Goal: Task Accomplishment & Management: Use online tool/utility

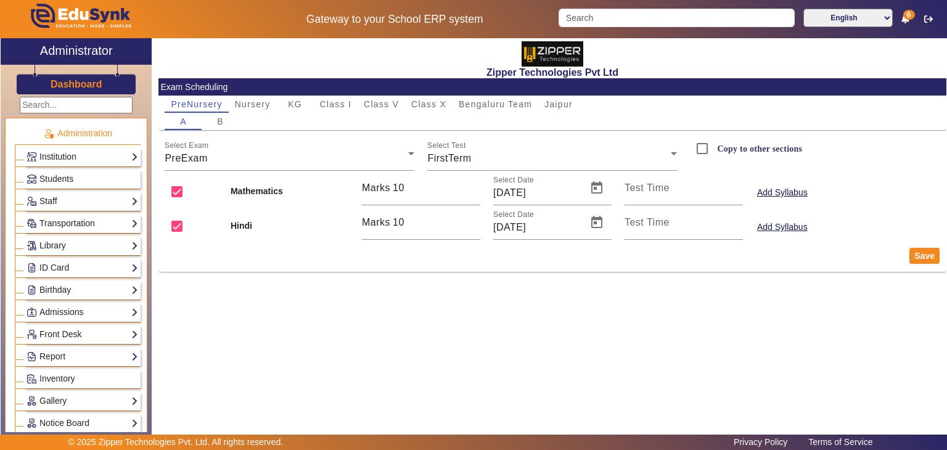
scroll to position [438, 0]
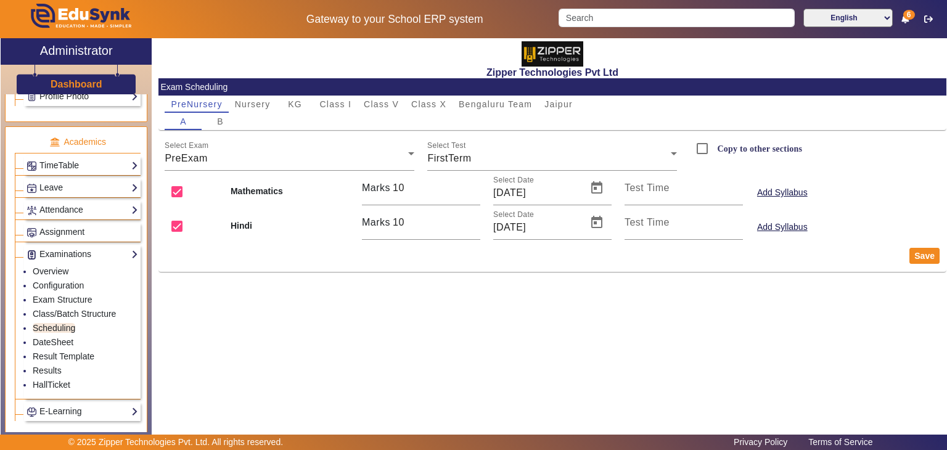
click at [495, 306] on div "Zipper Technologies Pvt Ltd Exam Scheduling PreNursery Nursery KG Class I Class…" at bounding box center [549, 233] width 795 height 390
click at [452, 363] on div "Zipper Technologies Pvt Ltd Exam Scheduling PreNursery Nursery KG Class I Class…" at bounding box center [549, 233] width 795 height 390
click at [508, 382] on div "Zipper Technologies Pvt Ltd Exam Scheduling PreNursery Nursery KG Class I Class…" at bounding box center [549, 233] width 795 height 390
click at [292, 315] on div "Zipper Technologies Pvt Ltd Exam Scheduling PreNursery Nursery KG Class I Class…" at bounding box center [549, 233] width 795 height 390
click at [433, 366] on div "Zipper Technologies Pvt Ltd Exam Scheduling PreNursery Nursery KG Class I Class…" at bounding box center [549, 233] width 795 height 390
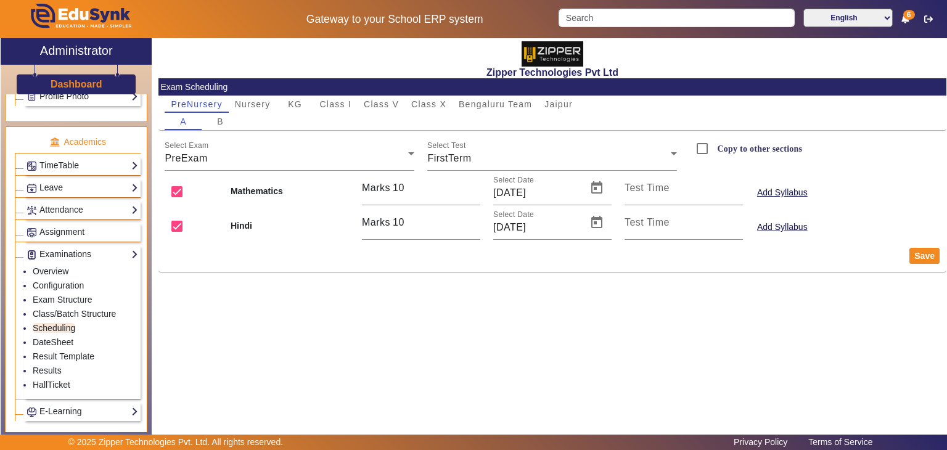
click at [313, 274] on div "Zipper Technologies Pvt Ltd Exam Scheduling PreNursery Nursery KG Class I Class…" at bounding box center [553, 158] width 788 height 240
click at [592, 360] on div "Zipper Technologies Pvt Ltd Exam Scheduling PreNursery Nursery KG Class I Class…" at bounding box center [549, 233] width 795 height 390
click at [445, 331] on div "Zipper Technologies Pvt Ltd Exam Scheduling PreNursery Nursery KG Class I Class…" at bounding box center [549, 233] width 795 height 390
click at [572, 343] on div "Zipper Technologies Pvt Ltd Exam Scheduling PreNursery Nursery KG Class I Class…" at bounding box center [549, 233] width 795 height 390
click at [597, 286] on div "Zipper Technologies Pvt Ltd Exam Scheduling PreNursery Nursery KG Class I Class…" at bounding box center [549, 233] width 795 height 390
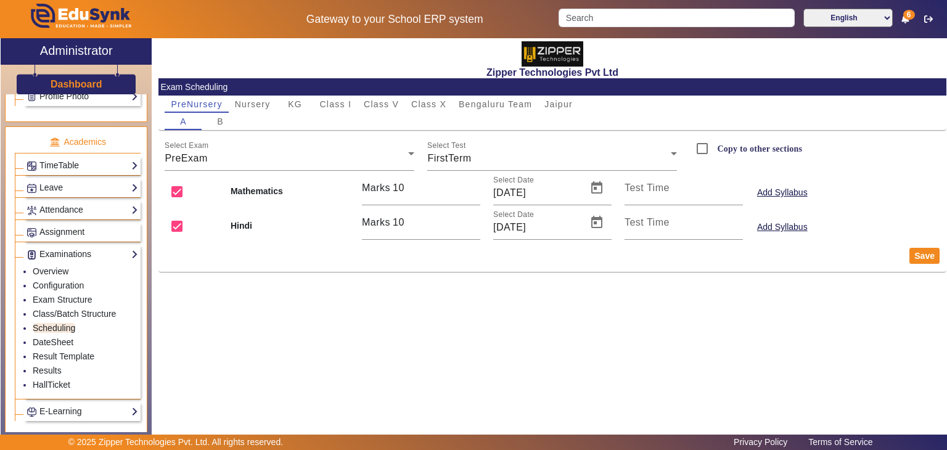
click at [450, 337] on div "Zipper Technologies Pvt Ltd Exam Scheduling PreNursery Nursery KG Class I Class…" at bounding box center [549, 233] width 795 height 390
click at [678, 313] on div "Zipper Technologies Pvt Ltd Exam Scheduling PreNursery Nursery KG Class I Class…" at bounding box center [549, 233] width 795 height 390
click at [328, 290] on div "Zipper Technologies Pvt Ltd Exam Scheduling PreNursery Nursery KG Class I Class…" at bounding box center [549, 233] width 795 height 390
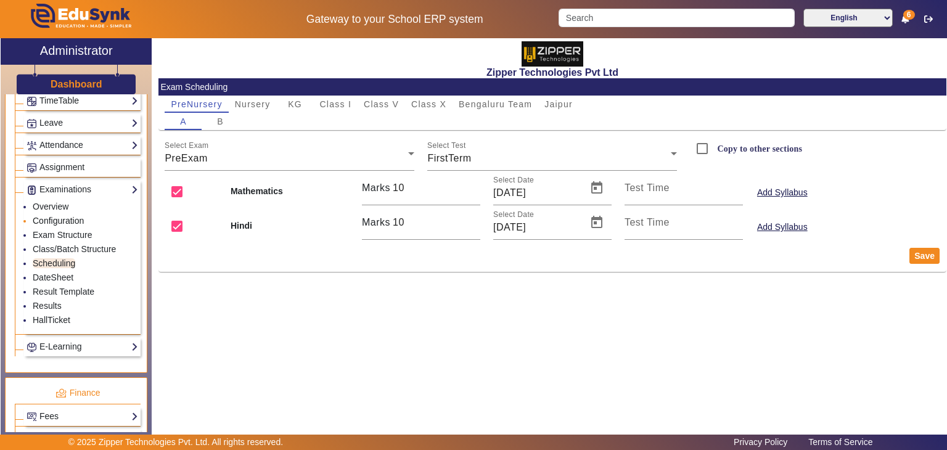
scroll to position [502, 0]
click at [286, 300] on div "Zipper Technologies Pvt Ltd Exam Scheduling PreNursery Nursery KG Class I Class…" at bounding box center [549, 233] width 795 height 390
click at [646, 302] on div "Zipper Technologies Pvt Ltd Exam Scheduling PreNursery Nursery KG Class I Class…" at bounding box center [549, 233] width 795 height 390
click at [542, 326] on div "Zipper Technologies Pvt Ltd Exam Scheduling PreNursery Nursery KG Class I Class…" at bounding box center [549, 233] width 795 height 390
click at [543, 307] on div "Zipper Technologies Pvt Ltd Exam Scheduling PreNursery Nursery KG Class I Class…" at bounding box center [549, 233] width 795 height 390
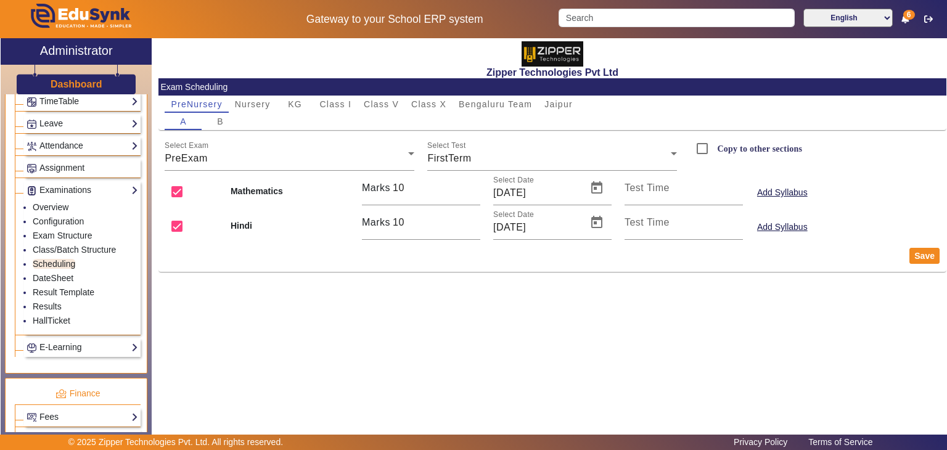
click at [550, 290] on div "Zipper Technologies Pvt Ltd Exam Scheduling PreNursery Nursery KG Class I Class…" at bounding box center [549, 233] width 795 height 390
click at [590, 376] on div "Zipper Technologies Pvt Ltd Exam Scheduling PreNursery Nursery KG Class I Class…" at bounding box center [549, 233] width 795 height 390
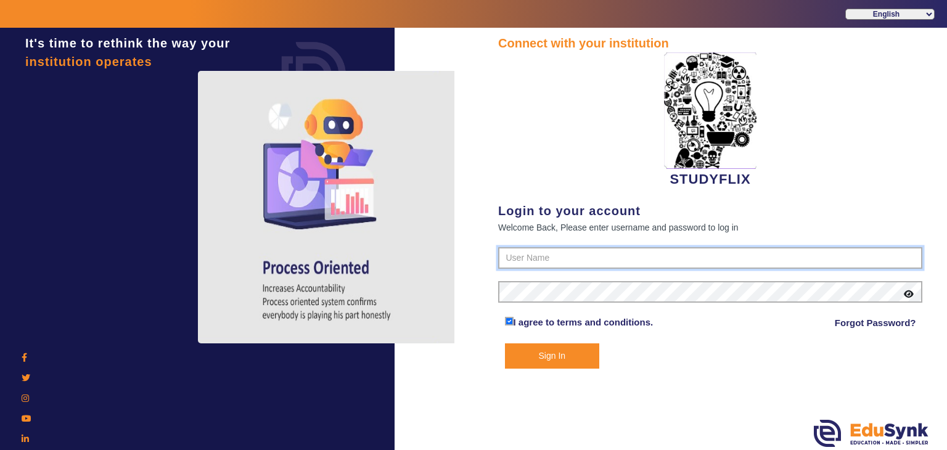
click at [545, 257] on input "text" at bounding box center [710, 258] width 424 height 22
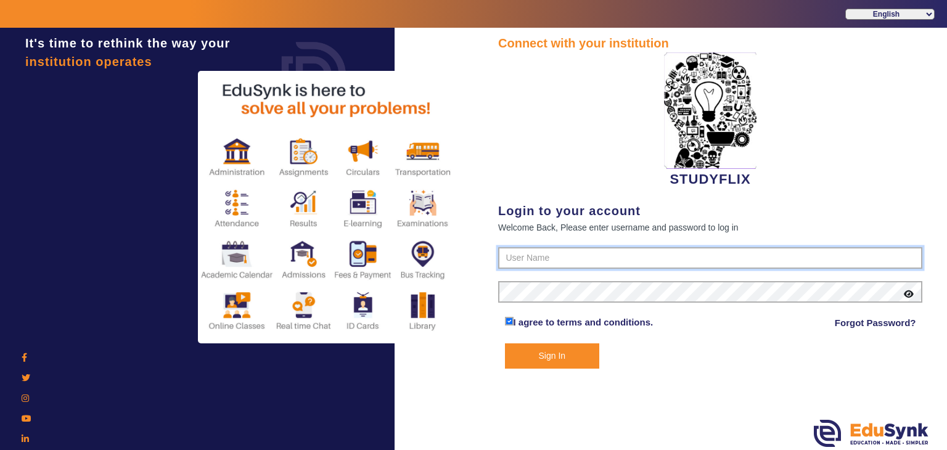
paste input "6354922771"
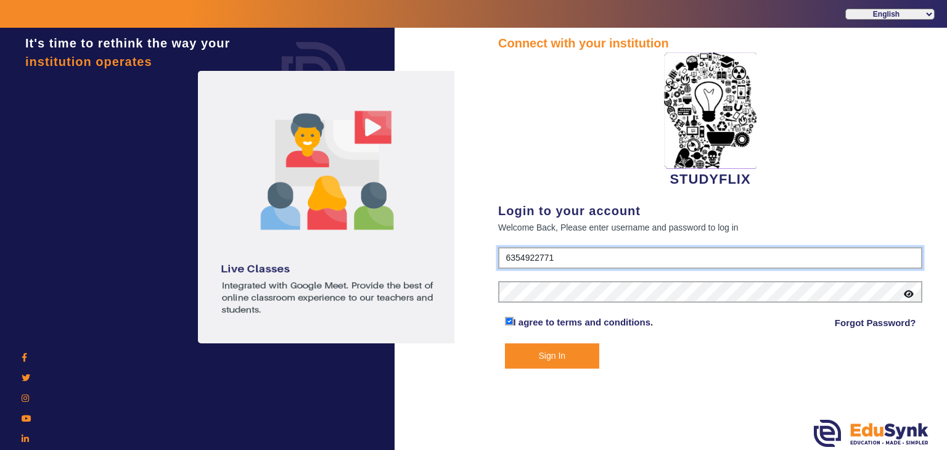
type input "6354922771"
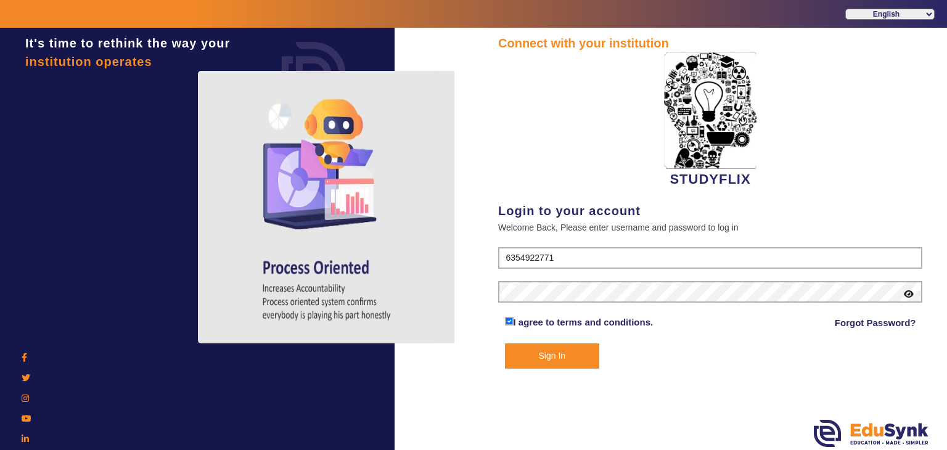
click at [543, 354] on button "Sign In" at bounding box center [552, 356] width 95 height 25
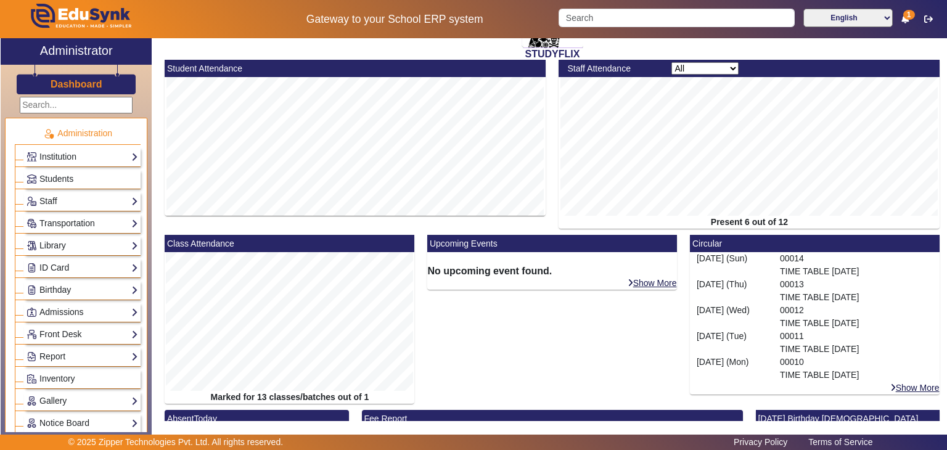
scroll to position [72, 0]
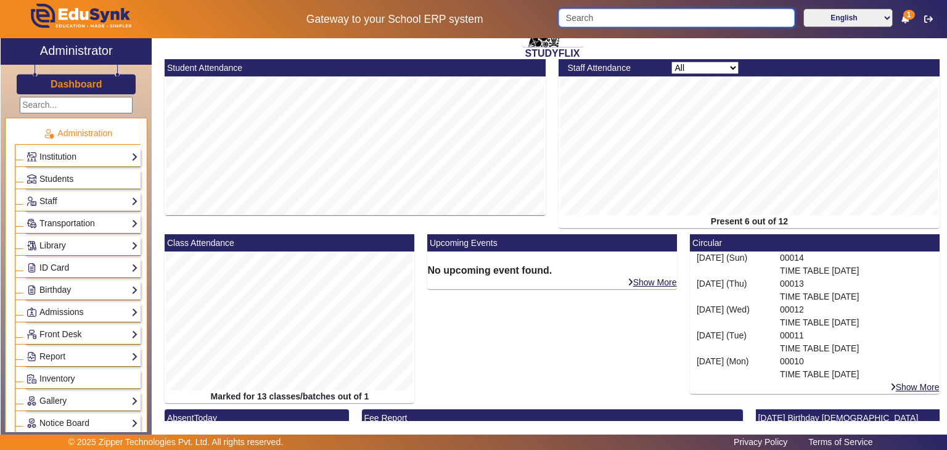
click at [637, 14] on input "Search" at bounding box center [677, 18] width 236 height 19
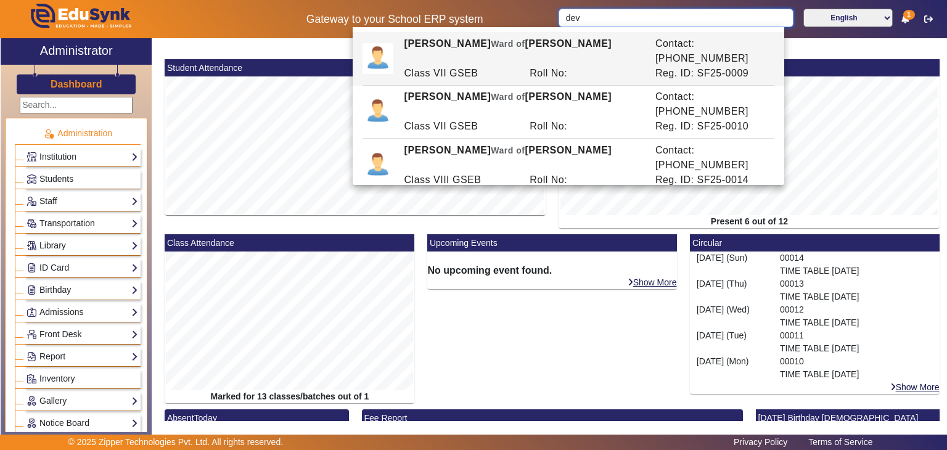
type input "dev"
